Goal: Task Accomplishment & Management: Use online tool/utility

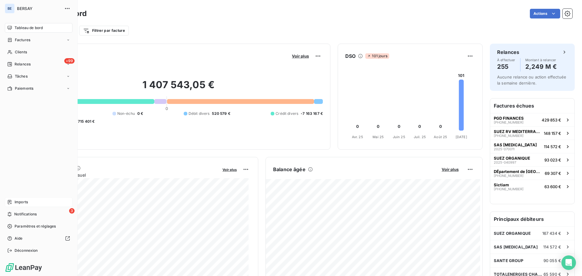
click at [21, 201] on span "Imports" at bounding box center [21, 201] width 13 height 5
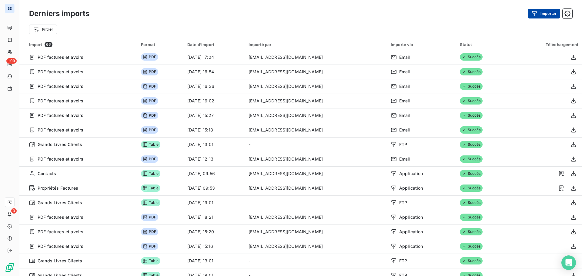
click at [544, 13] on button "Importer" at bounding box center [543, 14] width 32 height 10
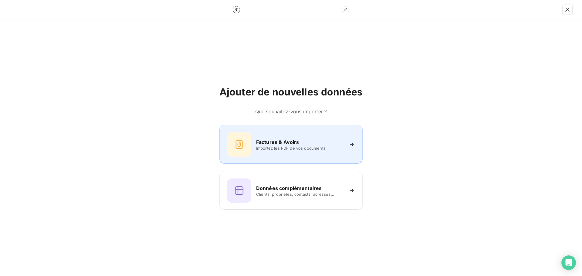
click at [298, 146] on span "Importez les PDF de vos documents" at bounding box center [300, 148] width 88 height 5
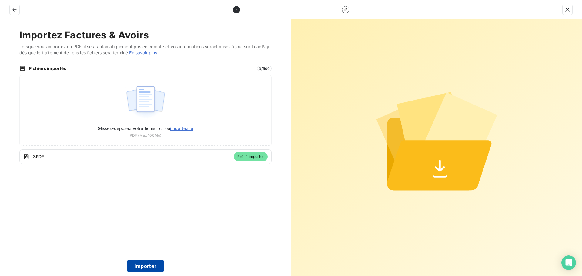
click at [150, 265] on button "Importer" at bounding box center [145, 266] width 37 height 13
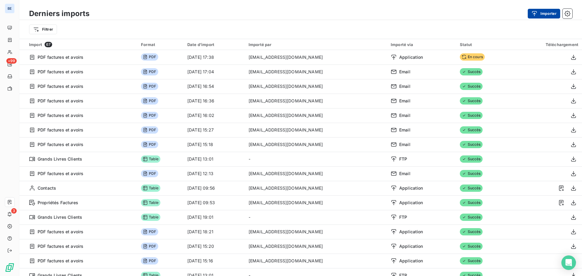
click at [549, 13] on button "Importer" at bounding box center [543, 14] width 32 height 10
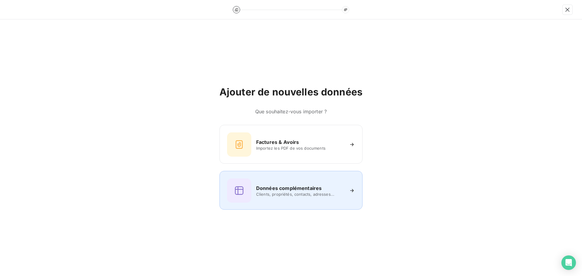
click at [305, 188] on h6 "Données complémentaires" at bounding box center [288, 187] width 65 height 7
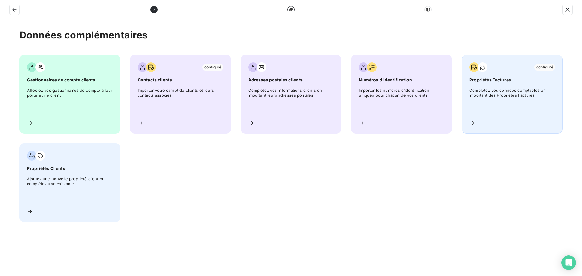
click at [525, 93] on span "Complétez vos données comptables en important des Propriétés Factures" at bounding box center [512, 101] width 86 height 27
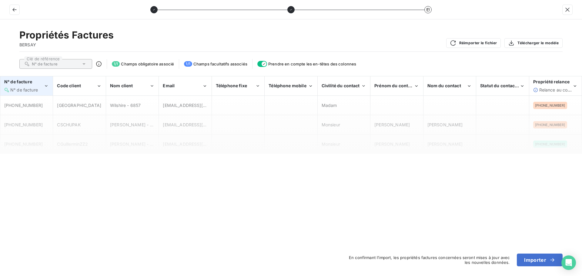
click at [45, 85] on icon "N° de facture" at bounding box center [46, 86] width 5 height 6
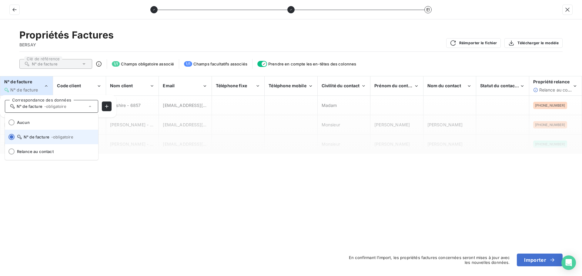
click at [36, 134] on li "N° de facture - obligatoire" at bounding box center [51, 137] width 93 height 15
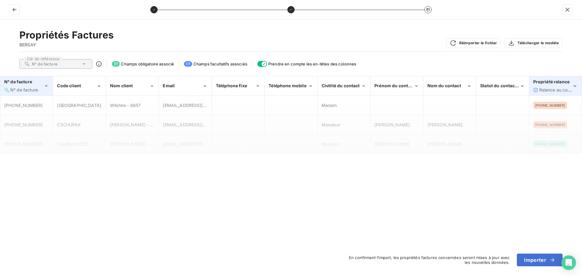
click at [555, 89] on span "Relance au contact" at bounding box center [558, 89] width 39 height 5
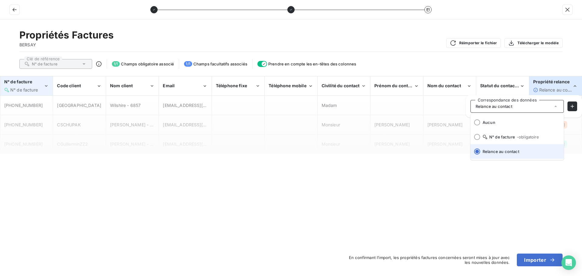
click at [509, 151] on span "Relance au contact" at bounding box center [520, 151] width 76 height 5
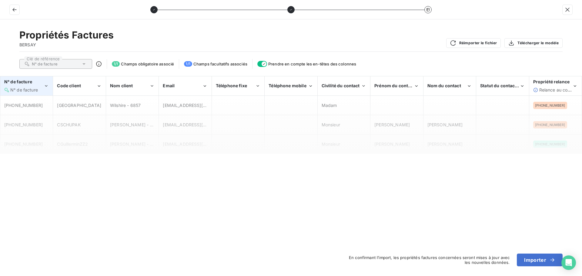
click at [16, 89] on span "N° de facture" at bounding box center [24, 89] width 28 height 5
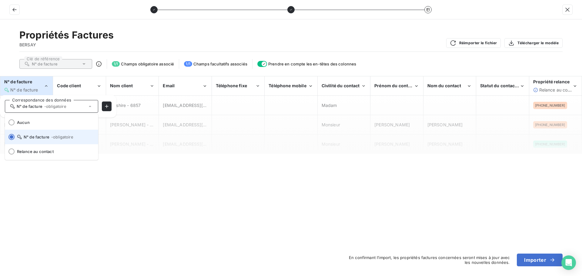
click at [33, 137] on span "N° de facture - obligatoire" at bounding box center [55, 137] width 76 height 5
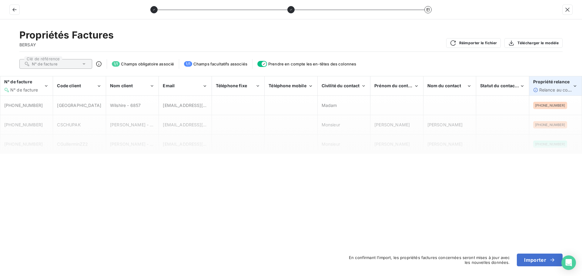
click at [564, 85] on div "Propriété relance Relance au contact" at bounding box center [552, 86] width 39 height 14
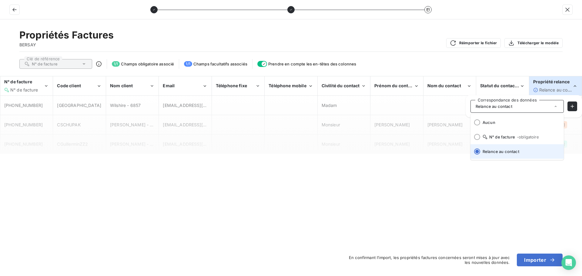
click at [503, 152] on span "Relance au contact" at bounding box center [520, 151] width 76 height 5
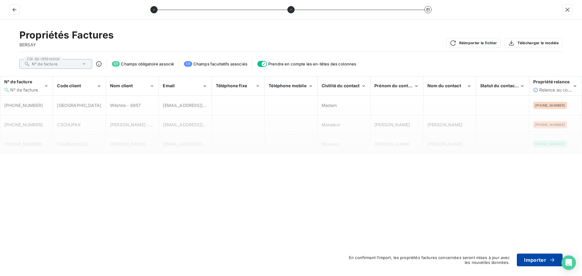
click at [531, 260] on button "Importer" at bounding box center [540, 260] width 46 height 13
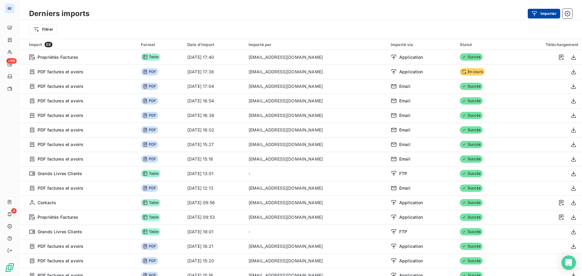
click at [546, 13] on button "Importer" at bounding box center [543, 14] width 32 height 10
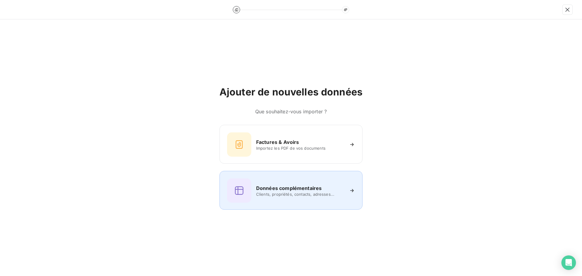
click at [300, 192] on span "Clients, propriétés, contacts, adresses..." at bounding box center [300, 194] width 88 height 5
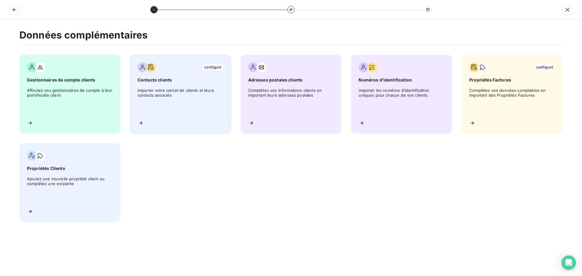
click at [179, 81] on span "Contacts clients" at bounding box center [181, 80] width 86 height 6
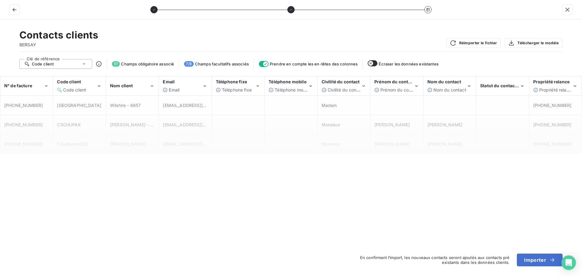
click at [85, 63] on icon at bounding box center [84, 64] width 6 height 6
click at [67, 76] on li "Code client" at bounding box center [55, 75] width 73 height 11
click at [99, 86] on icon "Code client" at bounding box center [98, 86] width 5 height 6
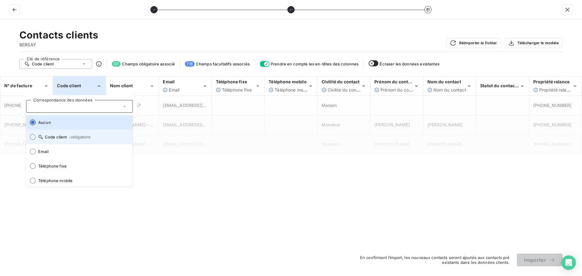
click at [74, 138] on span "- obligatoire" at bounding box center [80, 137] width 22 height 5
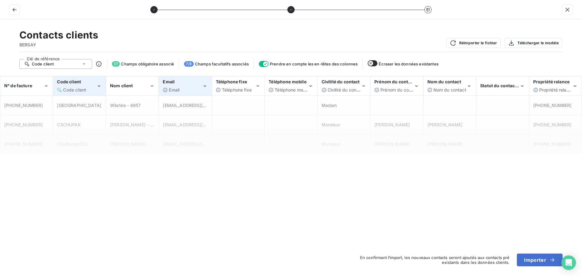
click at [206, 85] on icon "Email" at bounding box center [204, 86] width 5 height 6
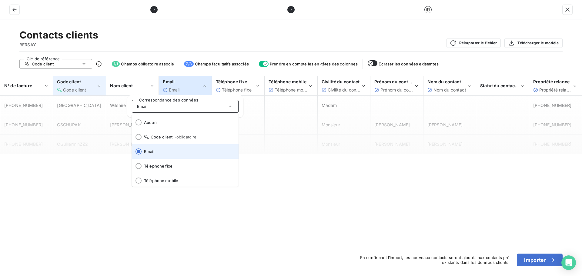
click at [166, 149] on li "Email" at bounding box center [185, 151] width 107 height 15
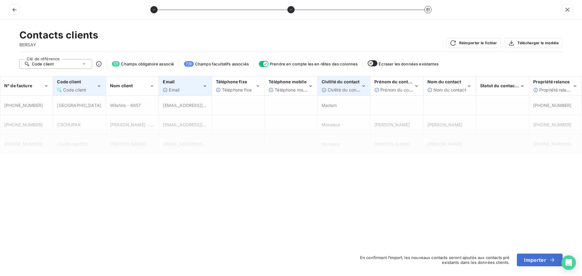
click at [356, 90] on span "Civilité du contact" at bounding box center [345, 89] width 37 height 5
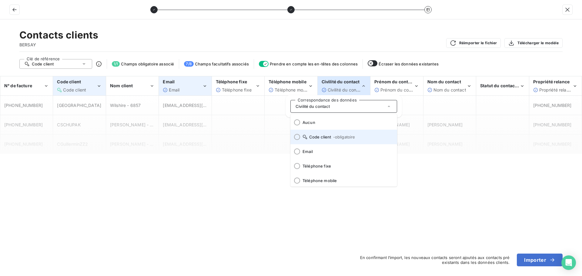
scroll to position [16, 0]
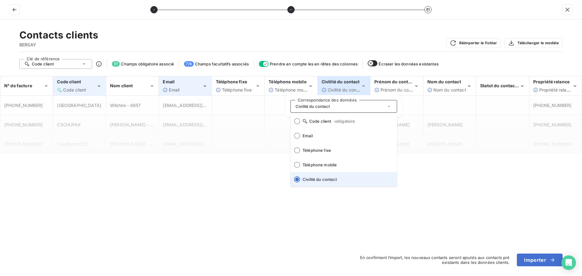
click at [330, 178] on span "Civilité du contact" at bounding box center [347, 179] width 90 height 5
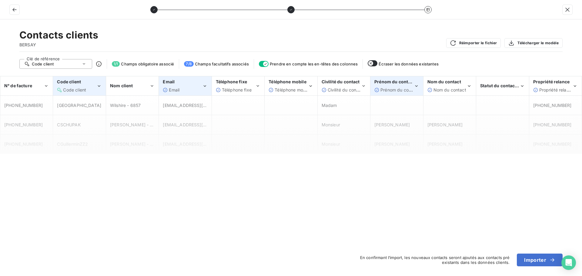
click at [417, 84] on icon "Prénom du contact" at bounding box center [416, 86] width 5 height 6
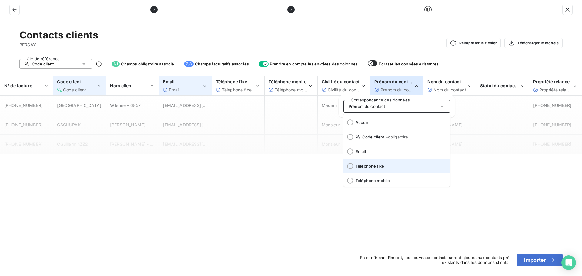
scroll to position [30, 0]
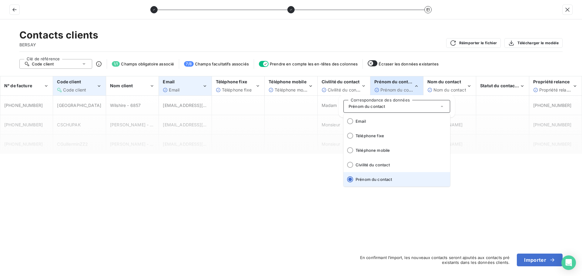
click at [391, 178] on span "Prénom du contact" at bounding box center [400, 179] width 90 height 5
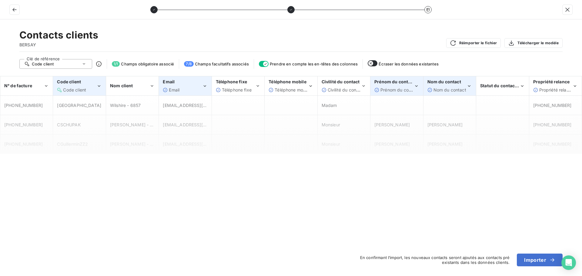
click at [460, 83] on span "Nom du contact" at bounding box center [444, 81] width 34 height 5
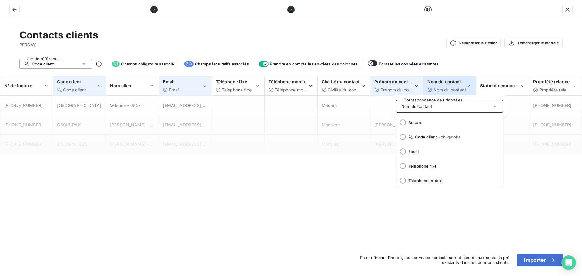
scroll to position [45, 0]
click at [460, 179] on span "Nom du contact" at bounding box center [453, 179] width 90 height 5
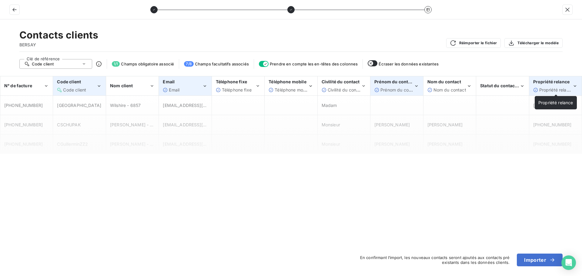
click at [552, 88] on span "Propriété relance" at bounding box center [556, 89] width 35 height 5
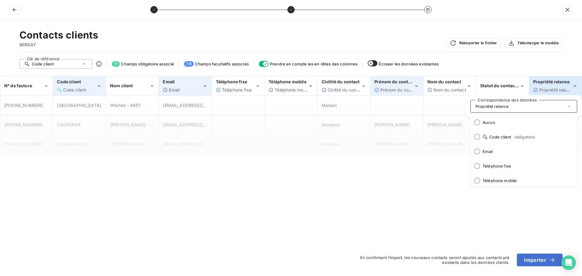
scroll to position [74, 0]
click at [509, 182] on li "Propriété relance" at bounding box center [523, 179] width 107 height 15
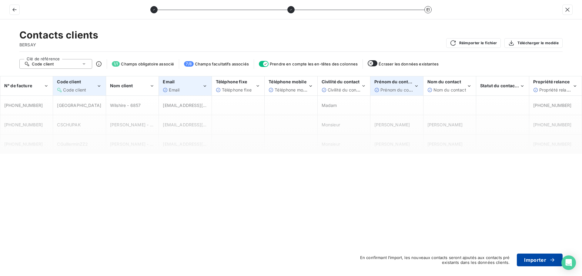
click at [543, 260] on button "Importer" at bounding box center [540, 260] width 46 height 13
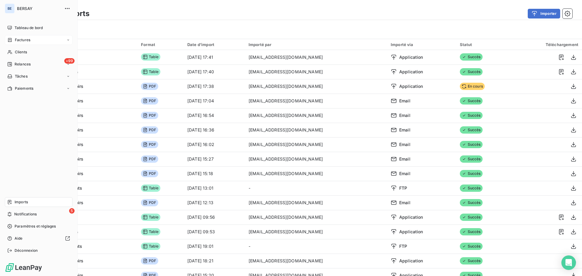
click at [17, 40] on span "Factures" at bounding box center [22, 39] width 15 height 5
click at [24, 50] on span "Factures" at bounding box center [22, 51] width 15 height 5
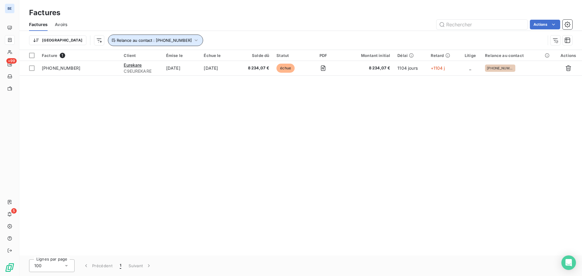
click at [108, 37] on button "Relance au contact : [PHONE_NUMBER]" at bounding box center [155, 41] width 95 height 12
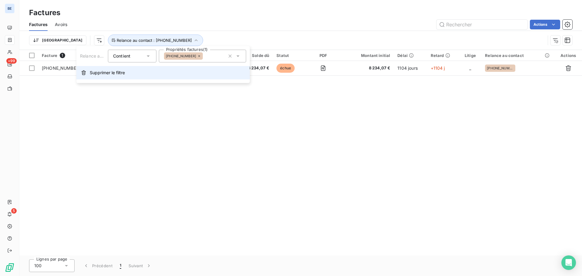
click at [107, 72] on span "Supprimer le filtre" at bounding box center [107, 73] width 35 height 6
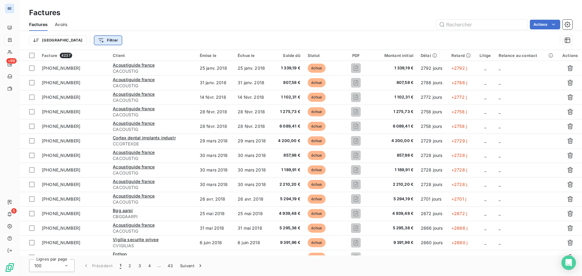
click at [75, 42] on html "BE +99 5 Factures Factures Avoirs Actions Trier Filtrer Facture 4237 Client Émi…" at bounding box center [291, 138] width 582 height 276
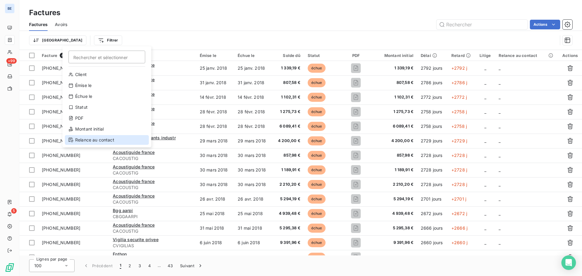
click at [100, 138] on div "Relance au contact" at bounding box center [107, 140] width 84 height 10
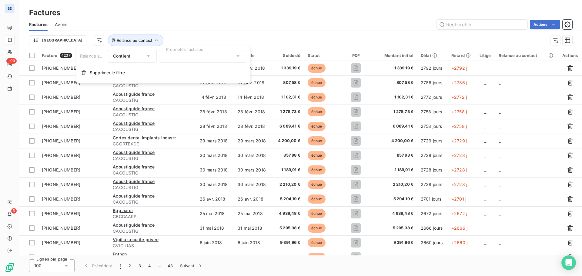
click at [237, 56] on icon at bounding box center [237, 56] width 3 height 2
click at [240, 61] on div at bounding box center [202, 56] width 87 height 13
drag, startPoint x: 217, startPoint y: 62, endPoint x: 209, endPoint y: 63, distance: 8.0
click at [215, 62] on div at bounding box center [202, 56] width 87 height 13
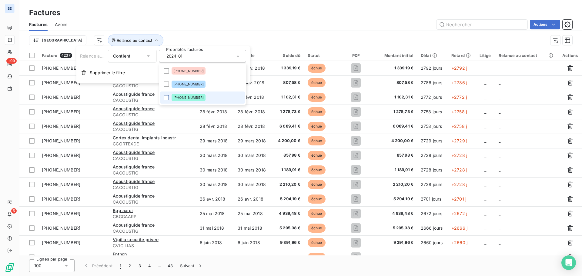
type input "2024-01"
click at [168, 97] on div at bounding box center [166, 97] width 5 height 5
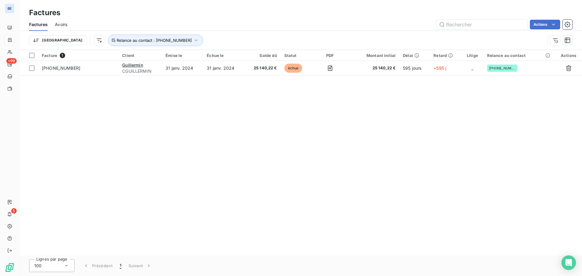
click at [297, 102] on div "Facture 1 Client Émise le Échue le Solde dû Statut PDF Montant initial Délai Re…" at bounding box center [300, 152] width 562 height 205
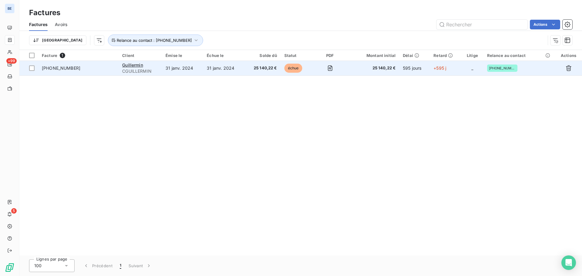
click at [166, 69] on td "31 janv. 2024" at bounding box center [182, 68] width 41 height 15
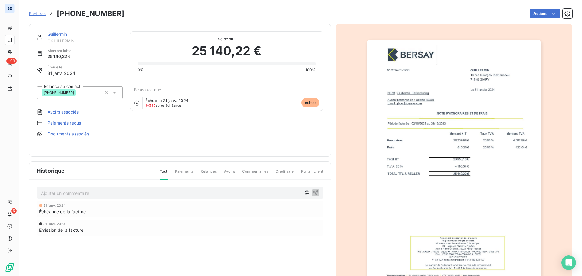
click at [205, 171] on span "Relances" at bounding box center [209, 174] width 16 height 10
click at [543, 8] on div "Factures 2024-01-0260 Actions" at bounding box center [300, 13] width 543 height 13
click at [545, 14] on html "BE +99 5 Factures 2024-01-0260 Actions Guillermin CGUILLERMIN Montant initial 2…" at bounding box center [291, 138] width 582 height 276
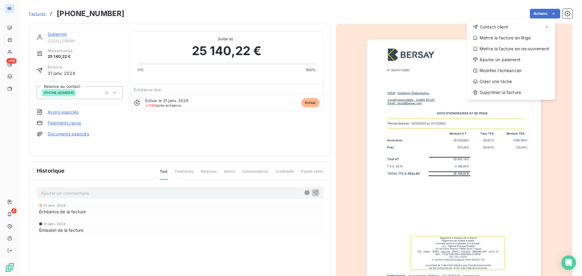
click at [125, 138] on html "BE +99 5 Factures 2024-01-0260 Actions Contact client Mettre la facture en liti…" at bounding box center [291, 138] width 582 height 276
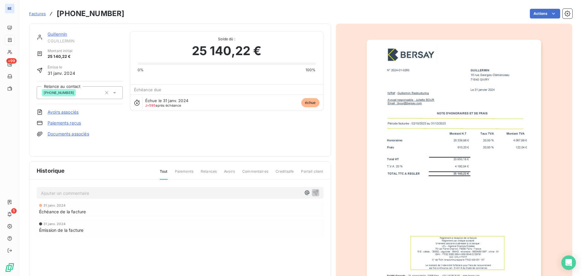
click at [209, 105] on div "Échue le 31 janv. 2024 J+595 après échéance échue" at bounding box center [226, 103] width 193 height 16
click at [168, 56] on div "25 140,22 €" at bounding box center [227, 51] width 178 height 18
click at [222, 48] on span "25 140,22 €" at bounding box center [227, 51] width 70 height 18
click at [63, 55] on span "25 140,22 €" at bounding box center [60, 57] width 25 height 6
drag, startPoint x: 58, startPoint y: 76, endPoint x: 58, endPoint y: 40, distance: 36.1
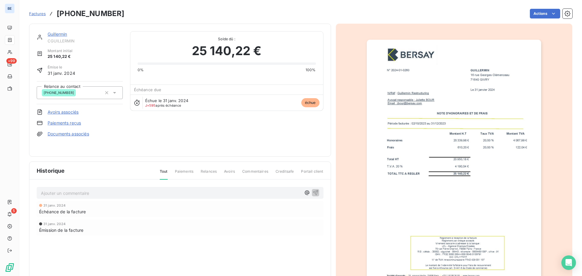
click at [58, 70] on span "31 janv. 2024" at bounding box center [62, 73] width 28 height 6
click at [60, 33] on link "Guillermin" at bounding box center [58, 34] width 20 height 5
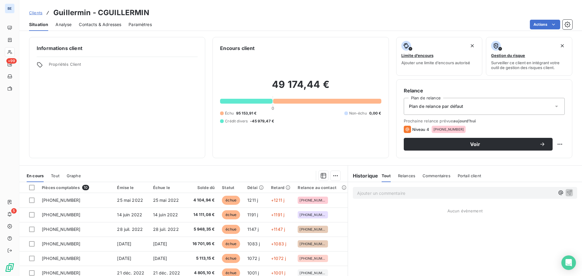
click at [95, 24] on span "Contacts & Adresses" at bounding box center [100, 25] width 42 height 6
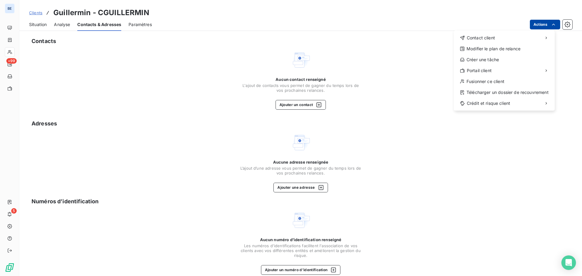
click at [541, 26] on html "BE +99 5 Clients Guillermin - CGUILLERMIN Situation Analyse Contacts & Adresses…" at bounding box center [291, 138] width 582 height 276
click at [413, 202] on html "BE +99 5 Clients Guillermin - CGUILLERMIN Situation Analyse Contacts & Adresses…" at bounding box center [291, 138] width 582 height 276
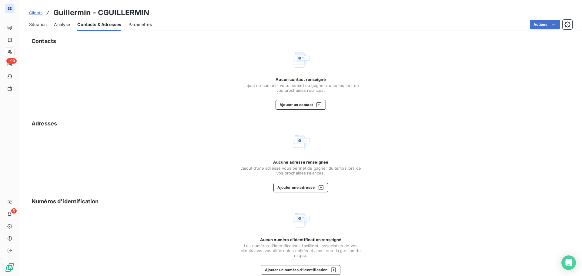
drag, startPoint x: 66, startPoint y: 25, endPoint x: 57, endPoint y: 25, distance: 9.4
click at [65, 25] on span "Analyse" at bounding box center [62, 25] width 16 height 6
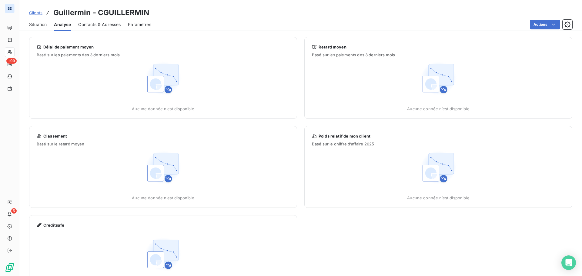
click at [36, 27] on span "Situation" at bounding box center [38, 25] width 18 height 6
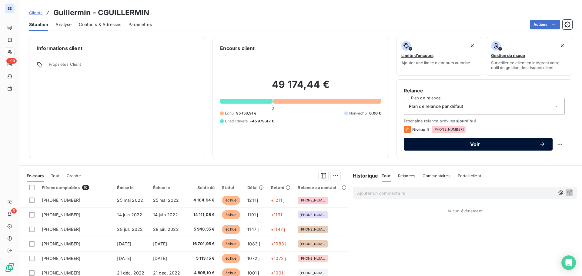
click at [476, 145] on span "Voir" at bounding box center [475, 144] width 128 height 5
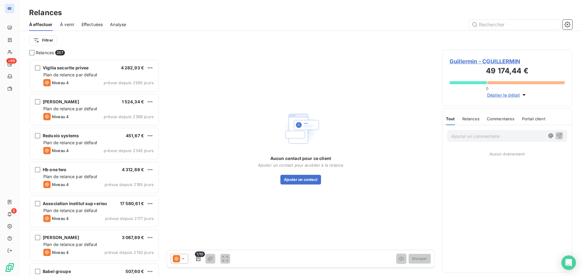
scroll to position [212, 126]
click at [509, 61] on span "Guillermin - CGUILLERMIN" at bounding box center [506, 61] width 115 height 8
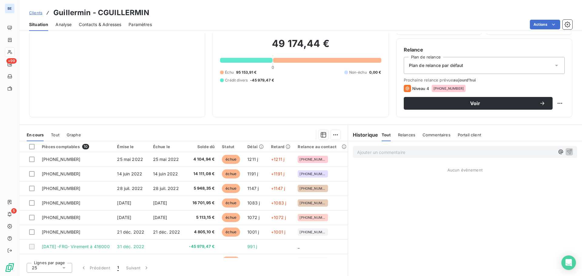
click at [402, 135] on span "Relances" at bounding box center [406, 134] width 17 height 5
click at [554, 101] on html "BE +99 5 Clients Guillermin - CGUILLERMIN Situation Analyse Contacts & Adresses…" at bounding box center [291, 138] width 582 height 276
click at [290, 92] on html "BE +99 5 Clients Guillermin - CGUILLERMIN Situation Analyse Contacts & Adresses…" at bounding box center [291, 138] width 582 height 276
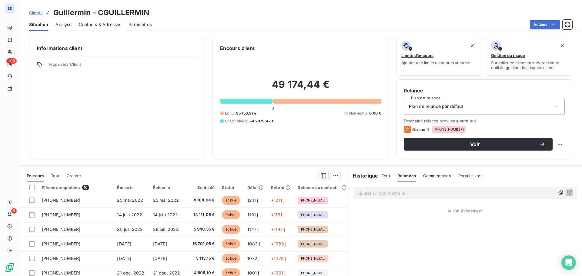
click at [145, 26] on span "Paramètres" at bounding box center [139, 25] width 23 height 6
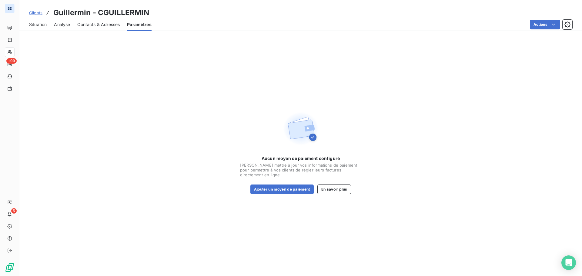
click at [103, 23] on span "Contacts & Adresses" at bounding box center [98, 25] width 42 height 6
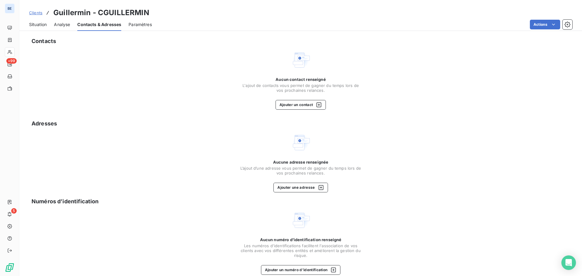
click at [64, 23] on span "Analyse" at bounding box center [62, 25] width 16 height 6
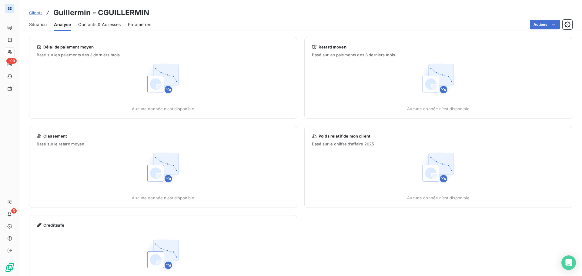
click at [33, 24] on span "Situation" at bounding box center [38, 25] width 18 height 6
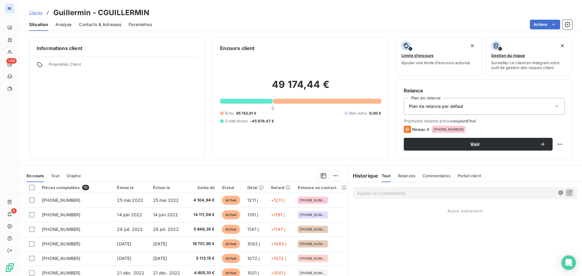
click at [71, 61] on div "Informations client Propriétés Client" at bounding box center [117, 97] width 176 height 121
drag, startPoint x: 40, startPoint y: 62, endPoint x: 106, endPoint y: 62, distance: 66.3
click at [106, 62] on div "Propriétés Client" at bounding box center [117, 66] width 161 height 8
click at [65, 66] on span "Propriétés Client" at bounding box center [123, 66] width 149 height 8
click at [535, 108] on div "Plan de relance par défaut" at bounding box center [484, 106] width 161 height 17
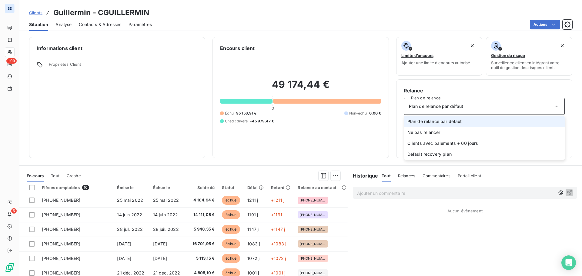
click at [456, 122] on span "Plan de relance par défaut" at bounding box center [434, 121] width 55 height 6
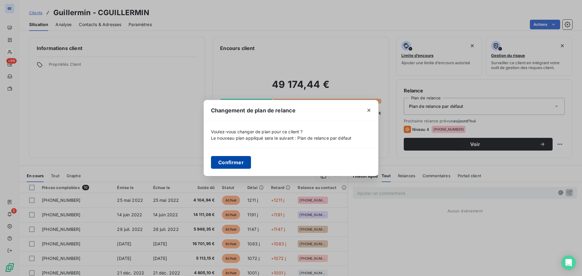
click at [237, 161] on button "Confirmer" at bounding box center [231, 162] width 40 height 13
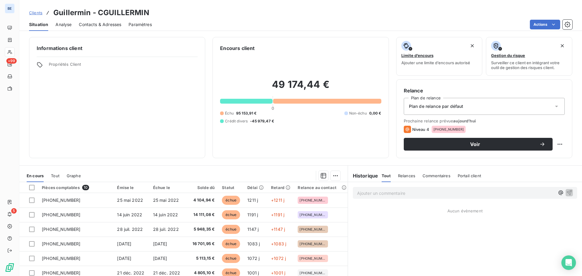
click at [143, 24] on span "Paramètres" at bounding box center [139, 25] width 23 height 6
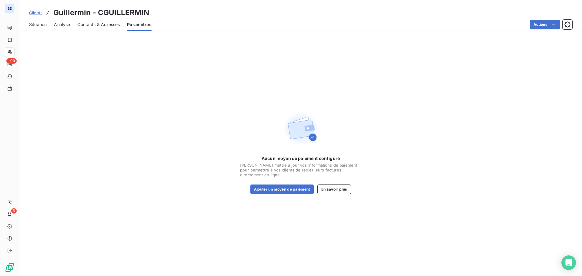
click at [110, 26] on span "Contacts & Adresses" at bounding box center [98, 25] width 42 height 6
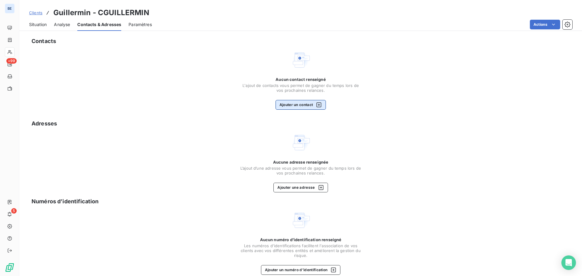
click at [301, 106] on button "Ajouter un contact" at bounding box center [300, 105] width 51 height 10
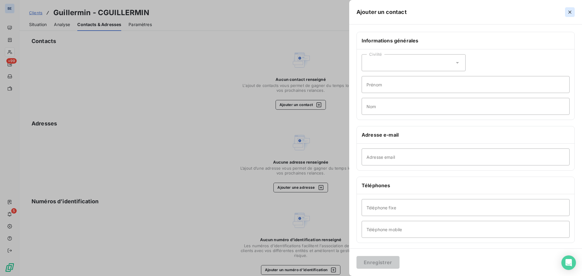
click at [570, 11] on icon "button" at bounding box center [569, 12] width 3 height 3
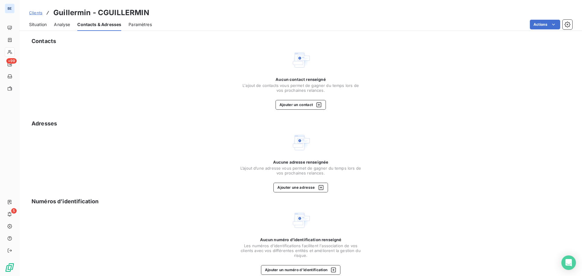
click at [57, 20] on div "Analyse" at bounding box center [62, 24] width 16 height 13
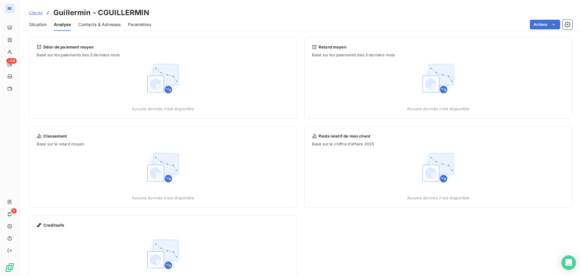
click at [37, 25] on span "Situation" at bounding box center [38, 25] width 18 height 6
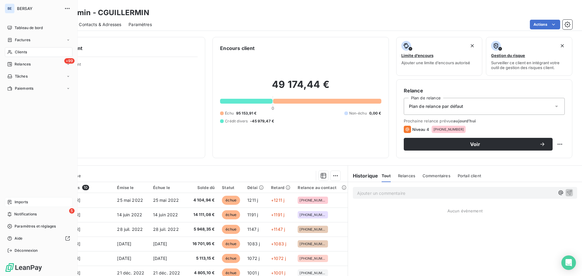
click at [19, 200] on span "Imports" at bounding box center [21, 201] width 13 height 5
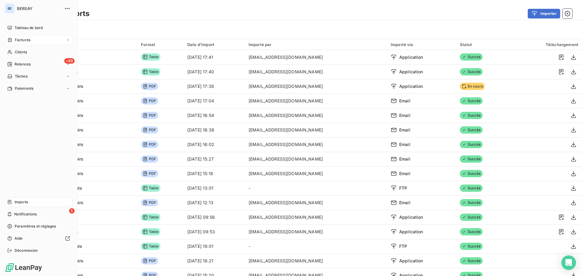
click at [23, 41] on span "Factures" at bounding box center [22, 39] width 15 height 5
click at [17, 76] on span "Clients" at bounding box center [21, 76] width 12 height 5
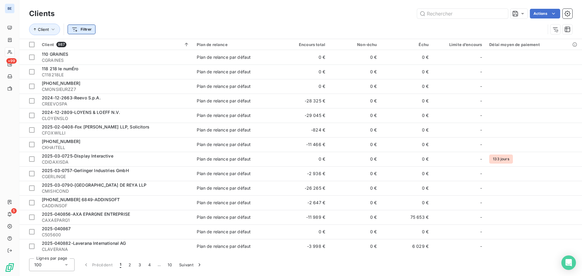
click at [81, 29] on html "BE +99 5 Clients Actions Client Filtrer Client 987 Plan de relance Encours tota…" at bounding box center [291, 138] width 582 height 276
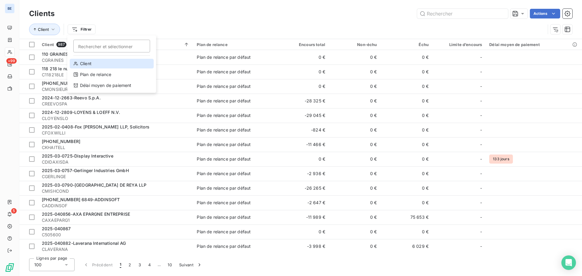
click at [91, 65] on div "Client" at bounding box center [112, 64] width 84 height 10
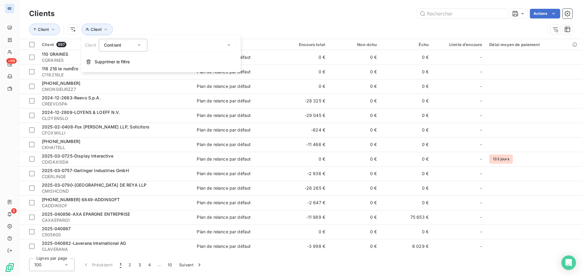
click at [173, 44] on div at bounding box center [193, 45] width 87 height 13
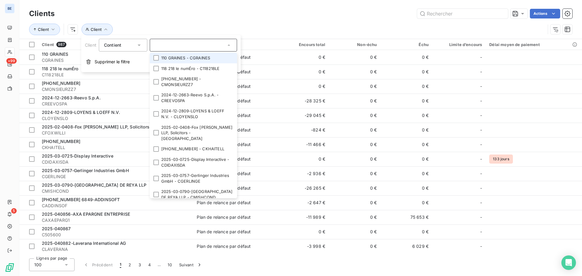
click at [168, 46] on input "text" at bounding box center [190, 44] width 71 height 5
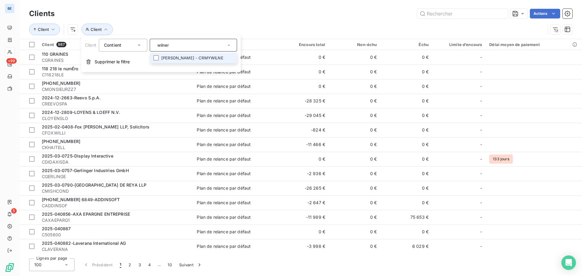
type input "wilner"
click at [185, 56] on li "RÉmy wilner - CRMYWILNE" at bounding box center [193, 58] width 87 height 11
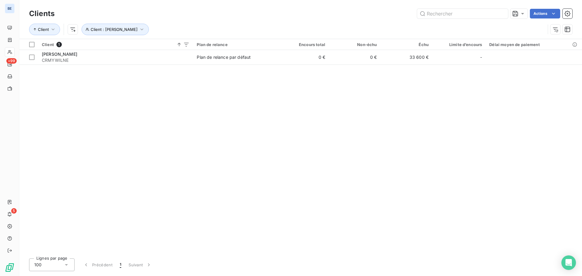
click at [355, 119] on div "Client 1 Plan de relance Encours total Non-échu Échu Limite d’encours Délai moy…" at bounding box center [300, 146] width 562 height 214
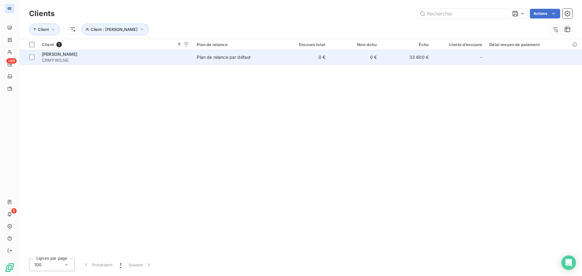
click at [48, 58] on span "CRMYWILNE" at bounding box center [116, 60] width 148 height 6
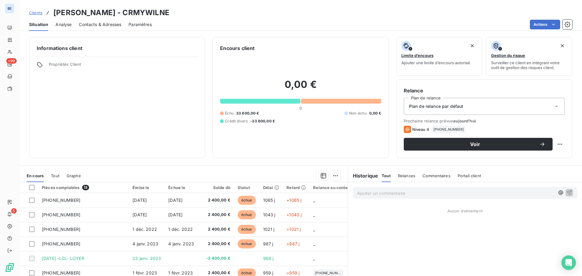
click at [98, 26] on span "Contacts & Adresses" at bounding box center [100, 25] width 42 height 6
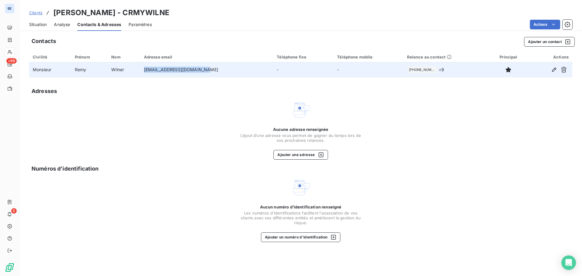
drag, startPoint x: 152, startPoint y: 71, endPoint x: 211, endPoint y: 69, distance: 58.5
click at [211, 69] on td "rwilner@rwilneravocat.com" at bounding box center [206, 69] width 133 height 15
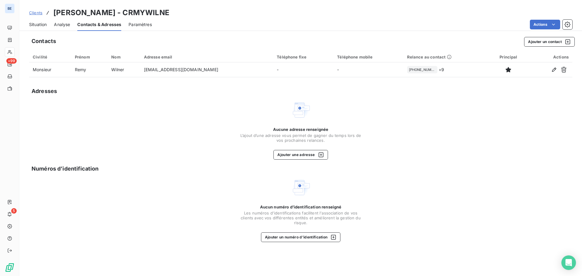
click at [315, 20] on div "Actions" at bounding box center [365, 25] width 413 height 10
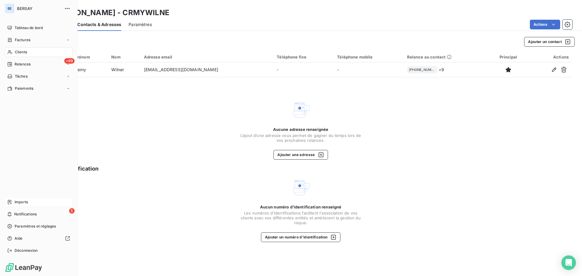
click at [33, 204] on div "Imports" at bounding box center [39, 202] width 68 height 10
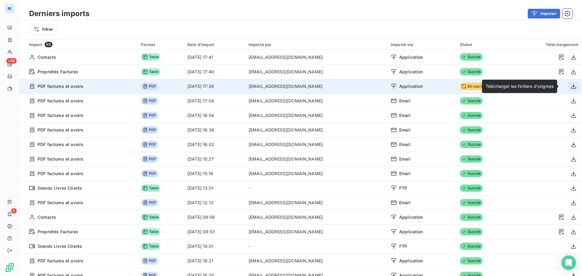
click at [570, 88] on icon "button" at bounding box center [573, 86] width 6 height 6
click at [144, 85] on icon at bounding box center [145, 86] width 5 height 5
click at [214, 80] on td "[DATE] 17:38" at bounding box center [214, 86] width 61 height 15
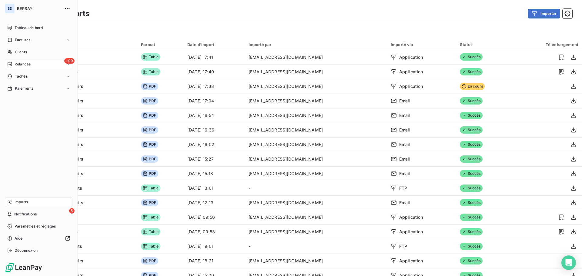
click at [25, 63] on span "Relances" at bounding box center [23, 63] width 16 height 5
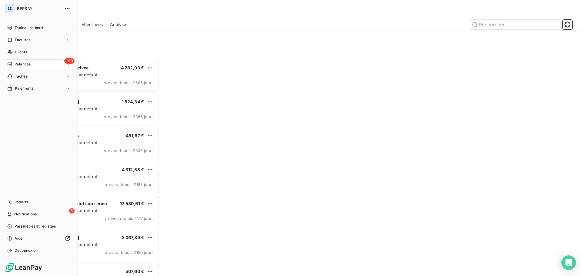
scroll to position [212, 126]
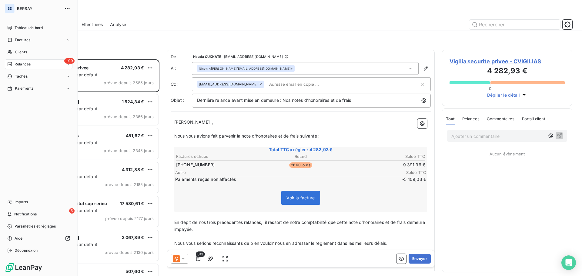
click at [33, 65] on div "+99 Relances" at bounding box center [39, 64] width 68 height 10
click at [27, 51] on span "Clients" at bounding box center [21, 51] width 12 height 5
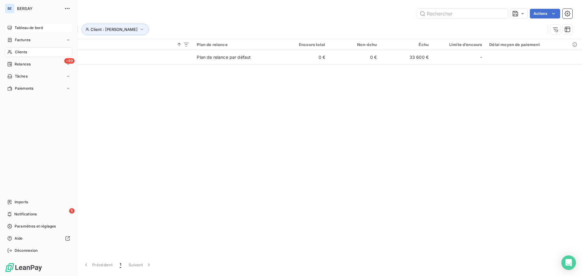
click at [31, 27] on span "Tableau de bord" at bounding box center [29, 27] width 28 height 5
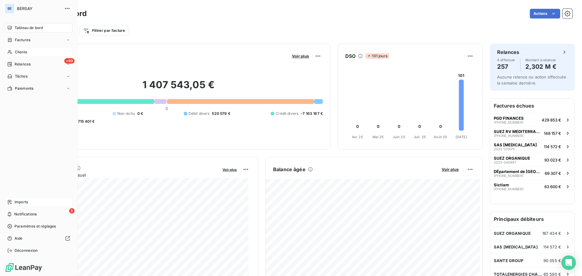
click at [7, 203] on div "Imports" at bounding box center [39, 202] width 68 height 10
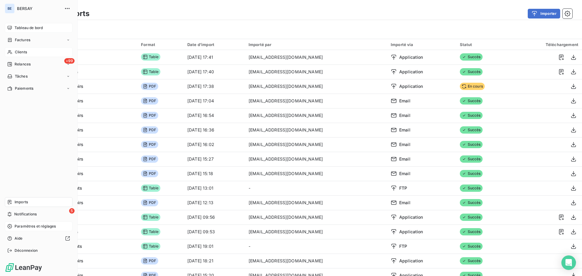
click at [25, 226] on span "Paramètres et réglages" at bounding box center [35, 226] width 41 height 5
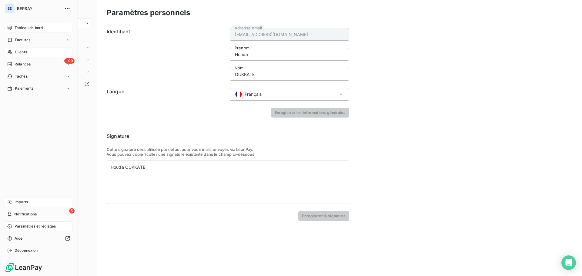
click at [27, 204] on span "Imports" at bounding box center [21, 201] width 13 height 5
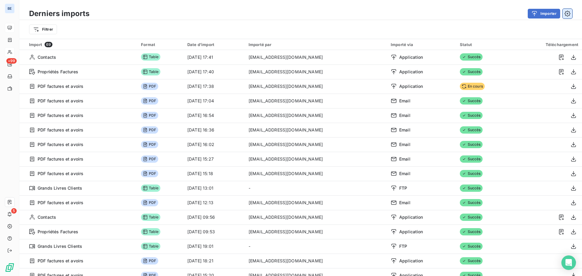
click at [566, 12] on icon "button" at bounding box center [567, 14] width 6 height 6
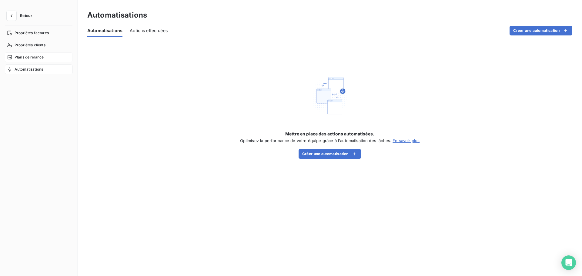
click at [24, 59] on span "Plans de relance" at bounding box center [29, 57] width 29 height 5
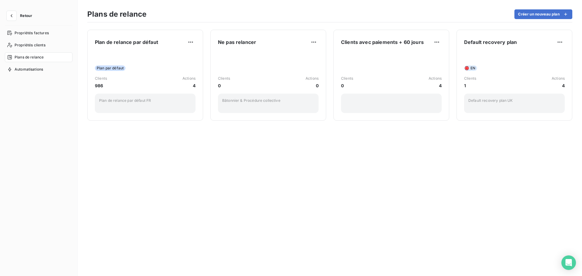
click at [353, 179] on div "Plan de relance par défaut Plan par défaut Clients 986 Actions 4 Plan de relanc…" at bounding box center [330, 149] width 504 height 254
click at [12, 17] on icon "button" at bounding box center [12, 15] width 2 height 3
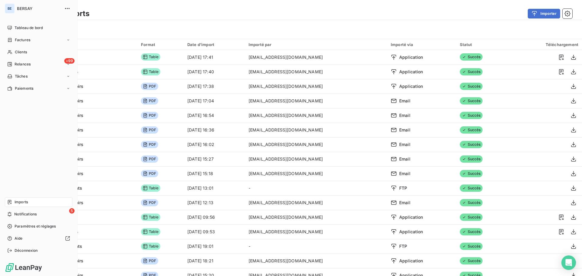
click at [29, 200] on div "Imports" at bounding box center [39, 202] width 68 height 10
click at [18, 201] on span "Imports" at bounding box center [21, 201] width 13 height 5
click at [19, 40] on span "Factures" at bounding box center [22, 39] width 15 height 5
click at [27, 50] on span "Factures" at bounding box center [22, 51] width 15 height 5
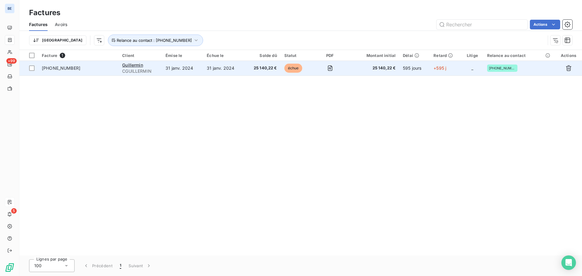
click at [265, 68] on span "25 140,22 €" at bounding box center [262, 68] width 29 height 6
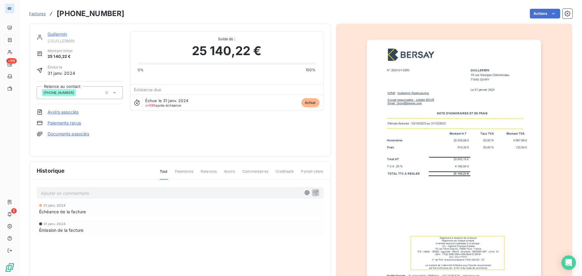
click at [57, 34] on link "Guillermin" at bounding box center [58, 34] width 20 height 5
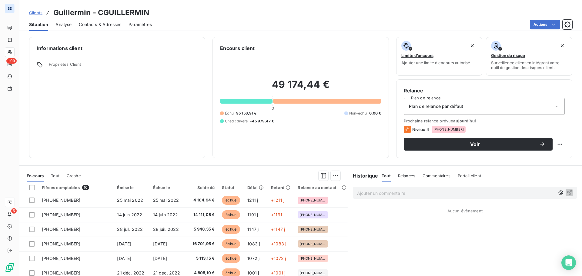
click at [95, 25] on span "Contacts & Adresses" at bounding box center [100, 25] width 42 height 6
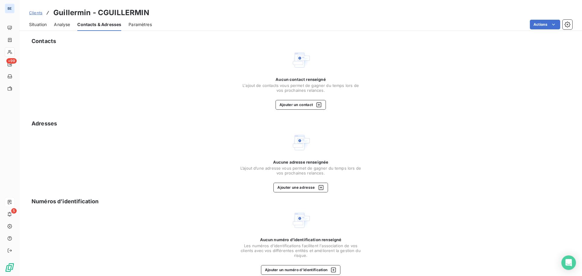
click at [37, 26] on span "Situation" at bounding box center [38, 25] width 18 height 6
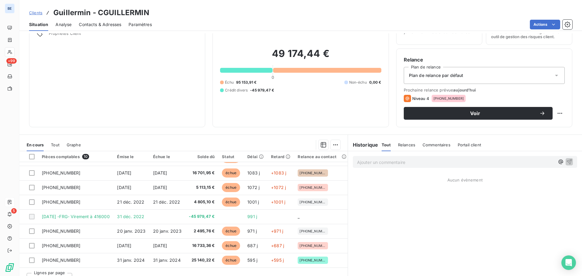
scroll to position [41, 0]
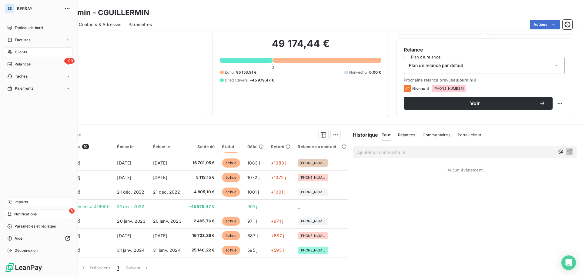
click at [25, 213] on span "Notifications" at bounding box center [25, 213] width 22 height 5
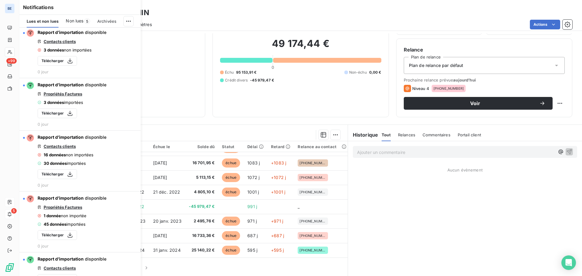
scroll to position [0, 0]
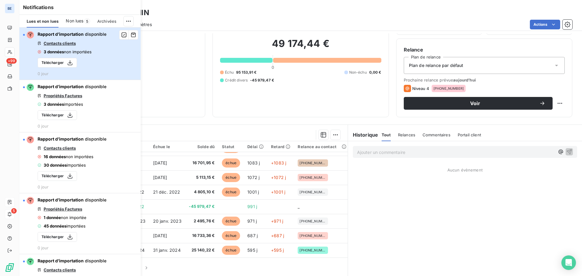
click at [67, 36] on span "Rapport d’importation" at bounding box center [61, 34] width 46 height 5
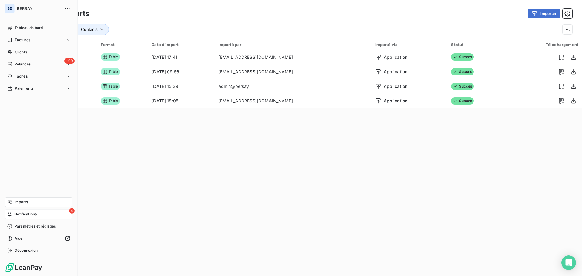
click at [22, 214] on span "Notifications" at bounding box center [25, 213] width 22 height 5
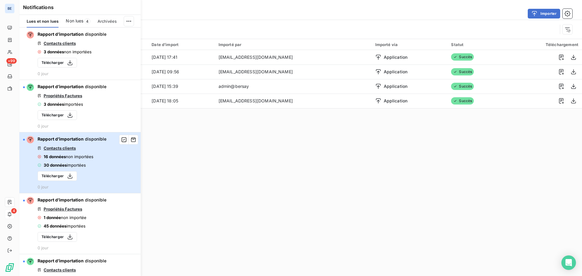
click at [81, 158] on span "non importées" at bounding box center [80, 156] width 28 height 5
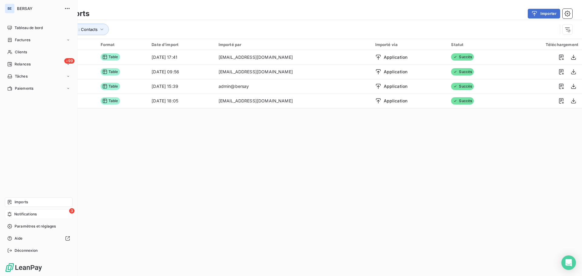
click at [19, 214] on span "Notifications" at bounding box center [25, 213] width 22 height 5
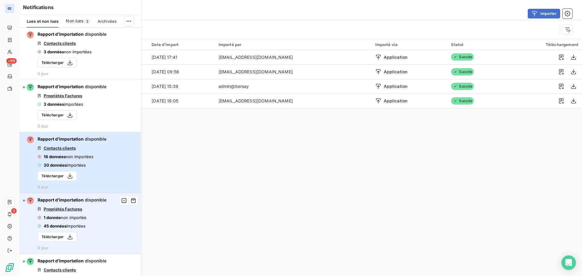
drag, startPoint x: 135, startPoint y: 187, endPoint x: 134, endPoint y: 229, distance: 42.4
click at [134, 229] on div "Rapport d’importation disponible Contacts clients 3 données non importées Téléc…" at bounding box center [79, 163] width 121 height 270
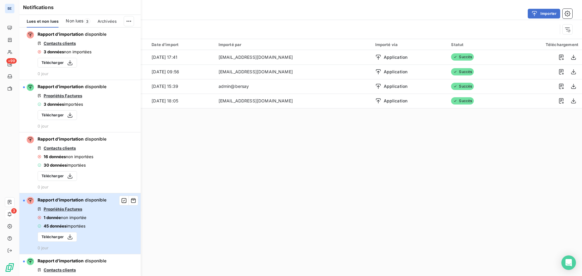
click at [93, 217] on div "Rapport d’importation disponible Propriétés Factures 1 donnée non importée 45 d…" at bounding box center [72, 223] width 69 height 53
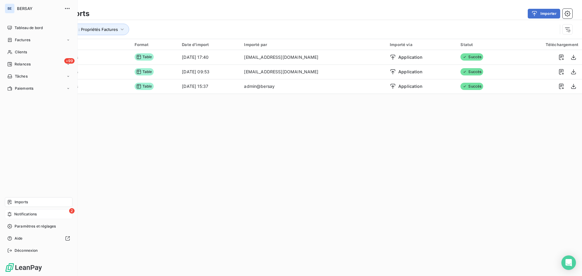
click at [23, 214] on span "Notifications" at bounding box center [25, 213] width 22 height 5
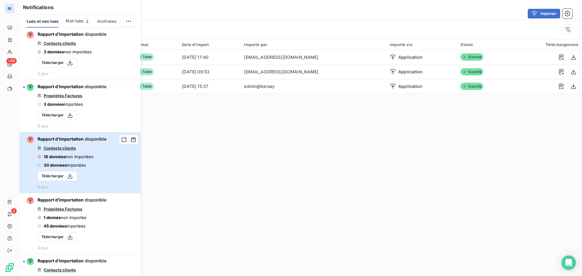
click at [108, 171] on button "Rapport d’importation disponible Contacts clients 16 données non importées 30 d…" at bounding box center [79, 162] width 121 height 61
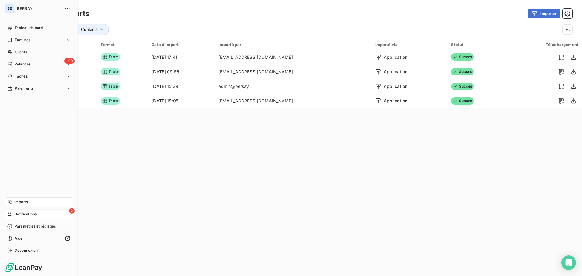
click at [12, 210] on div "2 Notifications" at bounding box center [39, 214] width 68 height 10
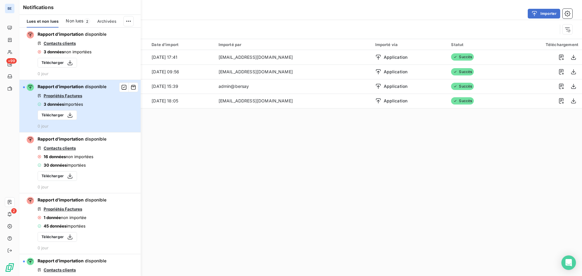
click at [81, 109] on div "Rapport d’importation disponible Propriétés Factures 3 données importées Téléch…" at bounding box center [72, 106] width 69 height 45
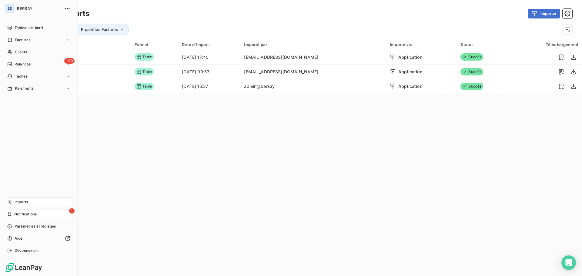
click at [18, 217] on div "1 Notifications" at bounding box center [39, 214] width 68 height 10
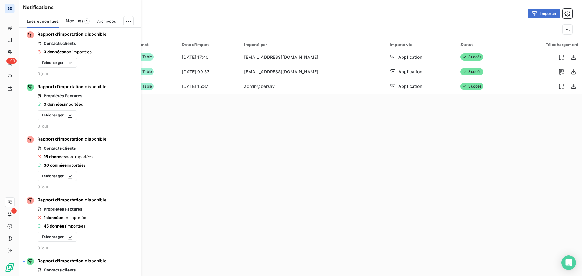
scroll to position [22, 0]
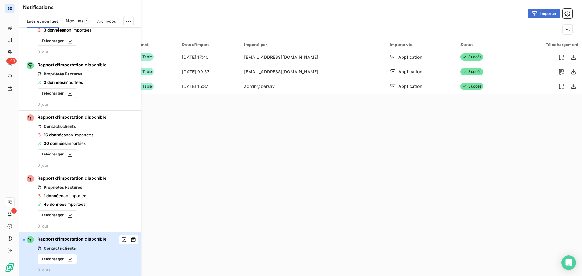
click at [94, 239] on span "disponible" at bounding box center [96, 238] width 22 height 5
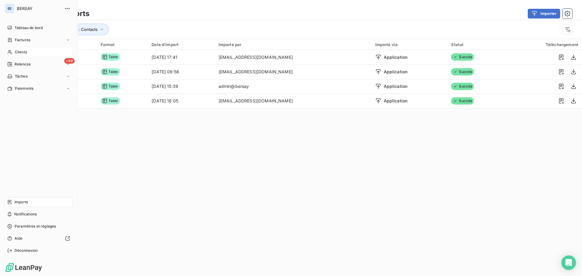
click at [27, 49] on div "Clients" at bounding box center [39, 52] width 68 height 10
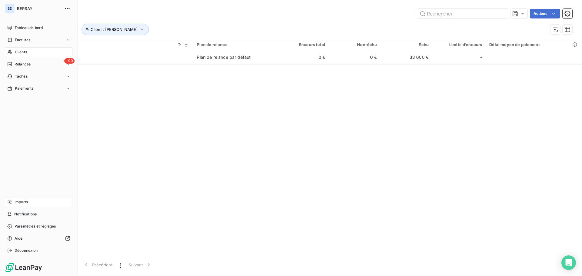
click at [18, 202] on span "Imports" at bounding box center [21, 201] width 13 height 5
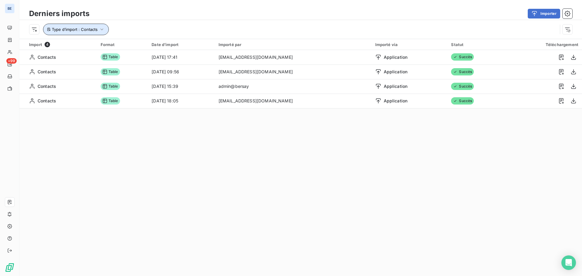
click at [55, 29] on span "Type d’import : Contacts" at bounding box center [75, 29] width 46 height 5
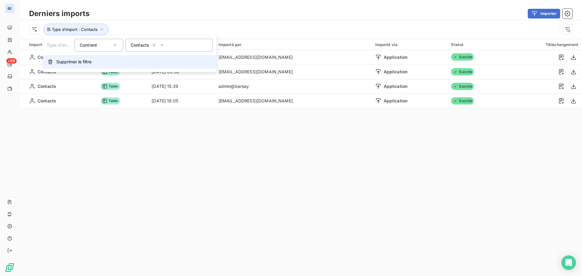
click at [82, 62] on span "Supprimer le filtre" at bounding box center [73, 62] width 35 height 6
